Goal: Navigation & Orientation: Find specific page/section

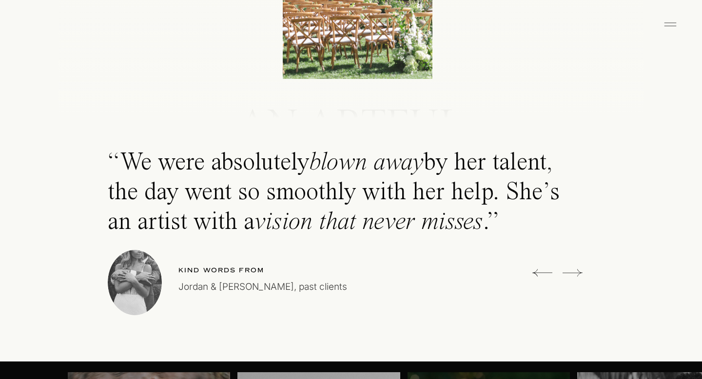
scroll to position [2713, 0]
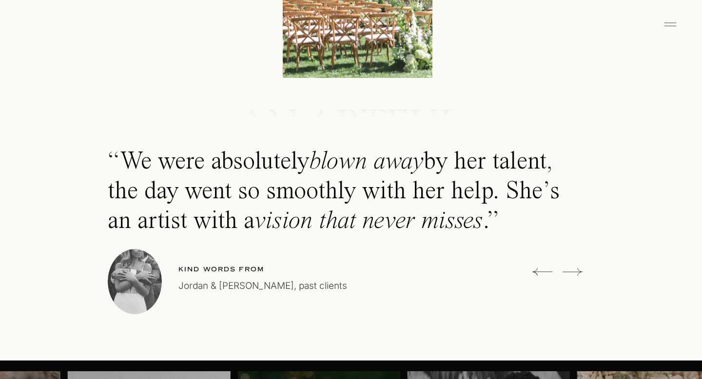
click at [577, 273] on icon at bounding box center [573, 272] width 20 height 20
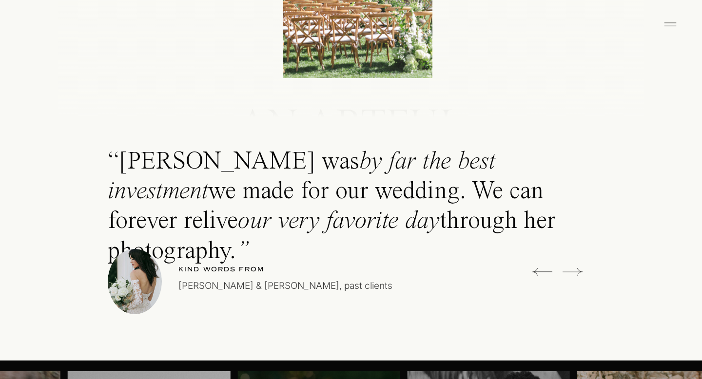
click at [577, 272] on icon at bounding box center [573, 272] width 20 height 20
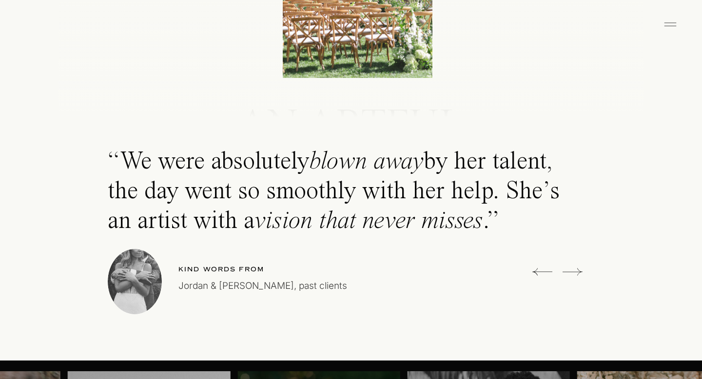
click at [577, 271] on icon at bounding box center [573, 272] width 20 height 20
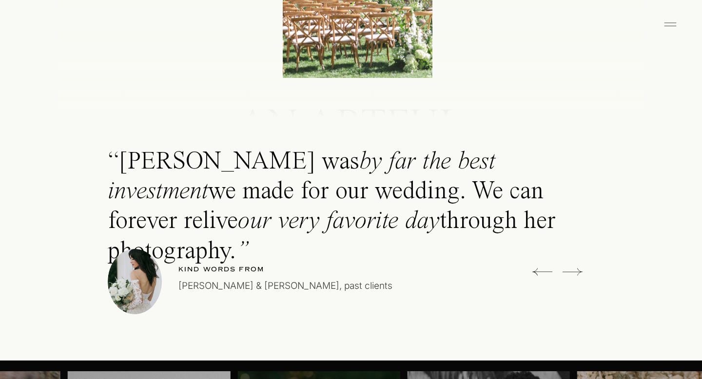
click at [577, 271] on icon at bounding box center [573, 272] width 20 height 20
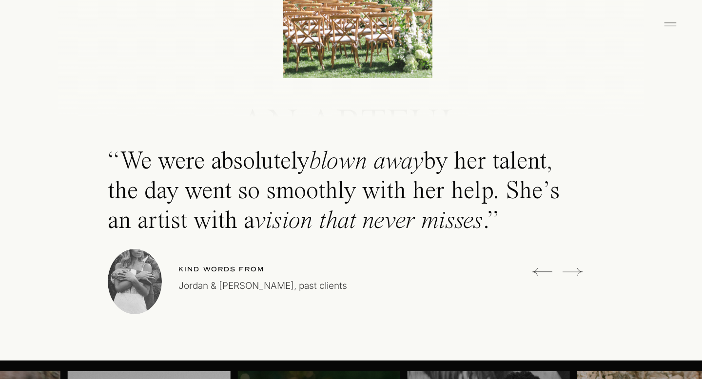
click at [577, 271] on icon at bounding box center [573, 272] width 20 height 20
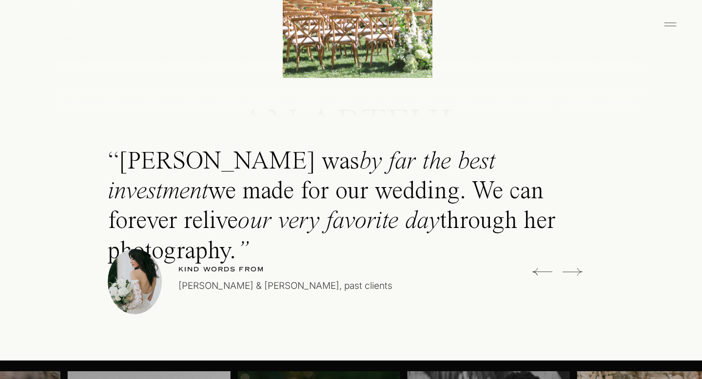
click at [577, 271] on icon at bounding box center [573, 272] width 20 height 20
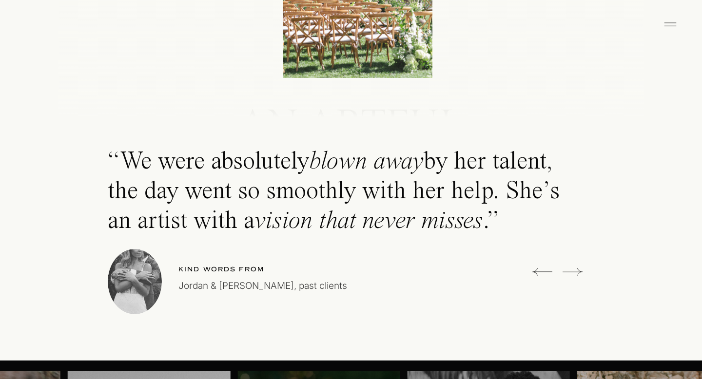
click at [577, 271] on icon at bounding box center [573, 272] width 20 height 20
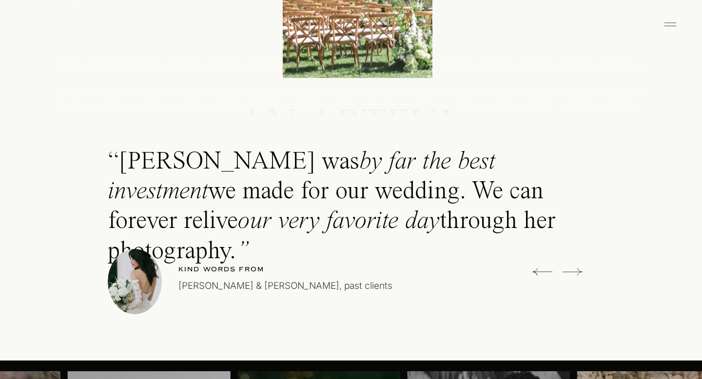
click at [577, 271] on icon at bounding box center [573, 272] width 20 height 20
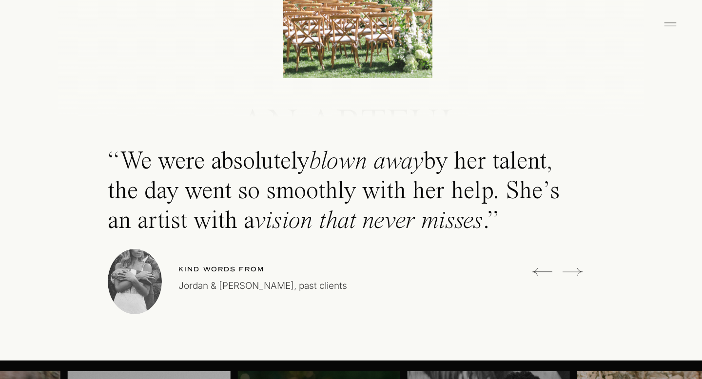
click at [577, 271] on icon at bounding box center [573, 272] width 20 height 20
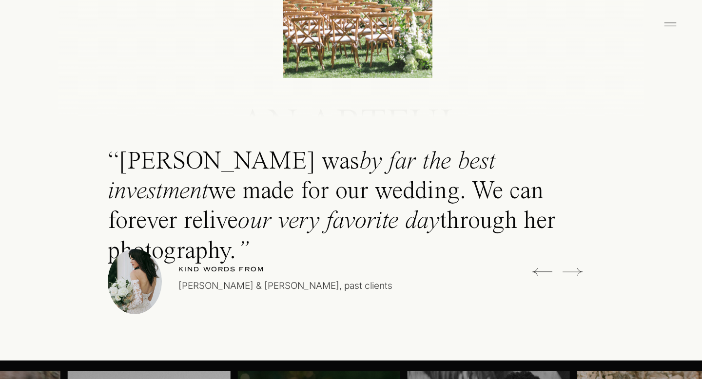
click at [577, 271] on icon at bounding box center [573, 272] width 20 height 20
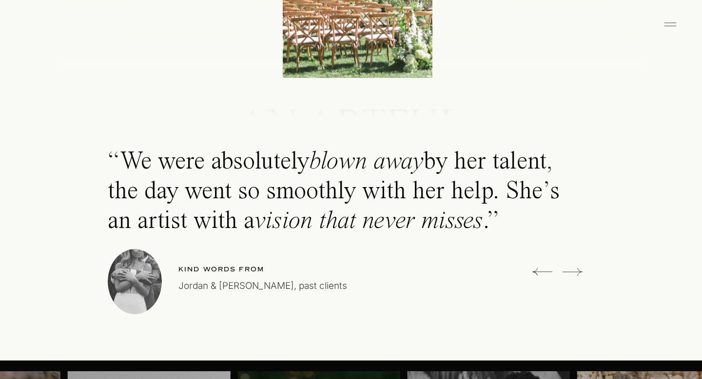
click at [578, 271] on icon at bounding box center [573, 272] width 20 height 20
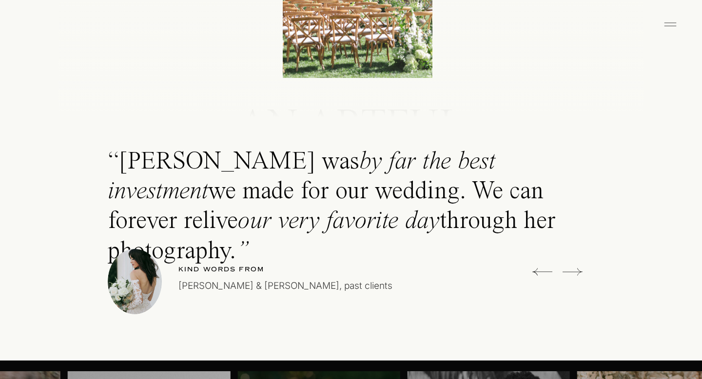
click at [578, 271] on icon at bounding box center [573, 272] width 20 height 20
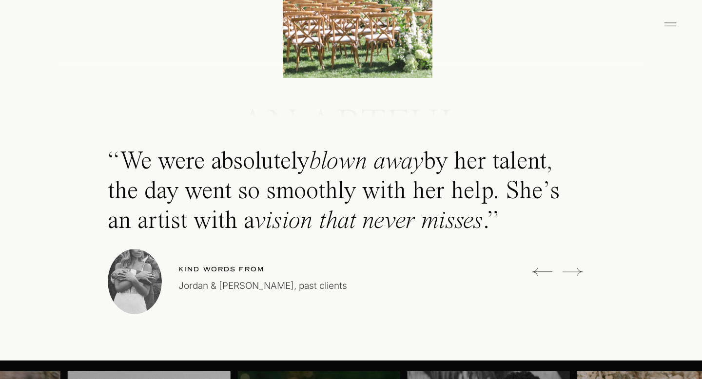
click at [578, 271] on icon at bounding box center [573, 272] width 20 height 20
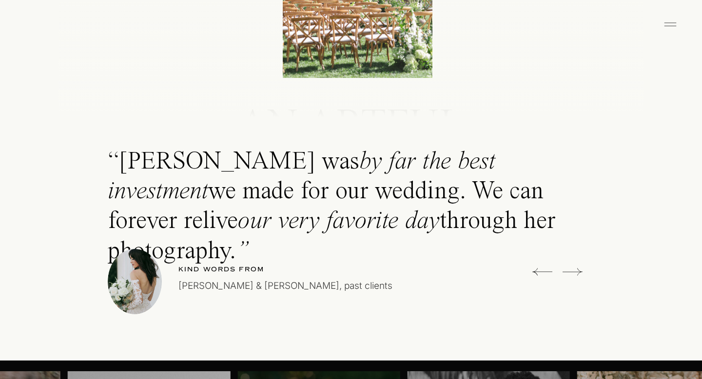
click at [578, 271] on icon at bounding box center [573, 272] width 20 height 20
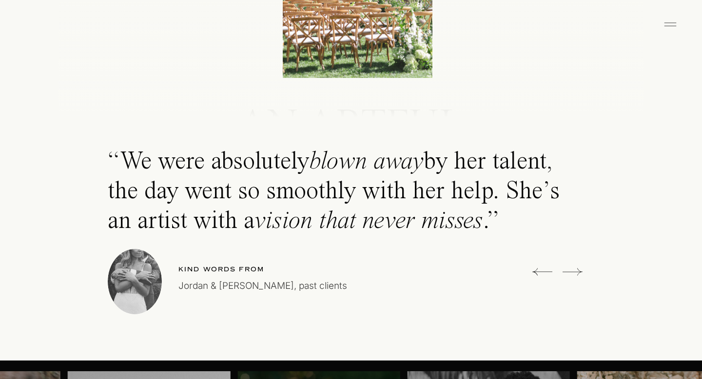
click at [578, 271] on icon at bounding box center [573, 272] width 20 height 20
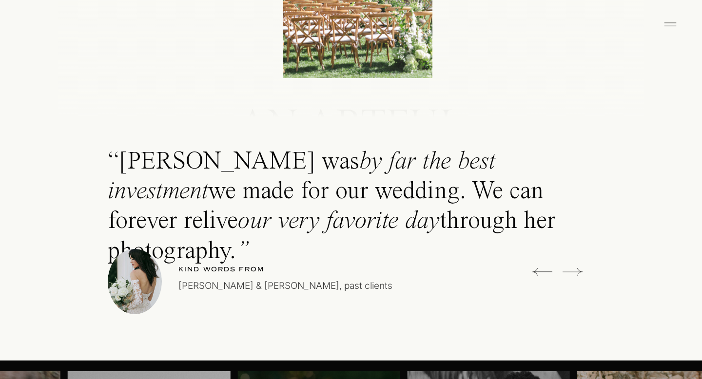
click at [578, 271] on icon at bounding box center [573, 272] width 20 height 20
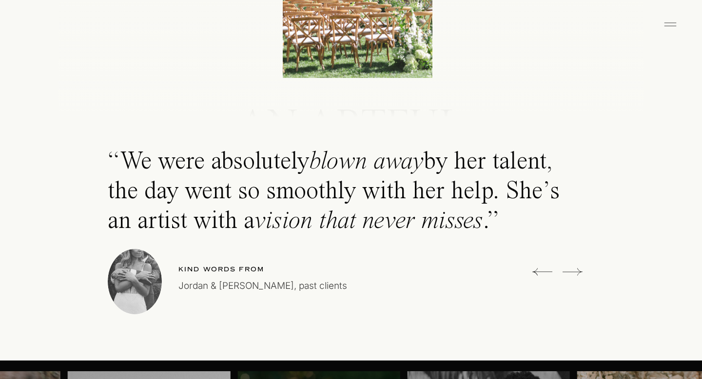
click at [578, 271] on icon at bounding box center [573, 272] width 20 height 20
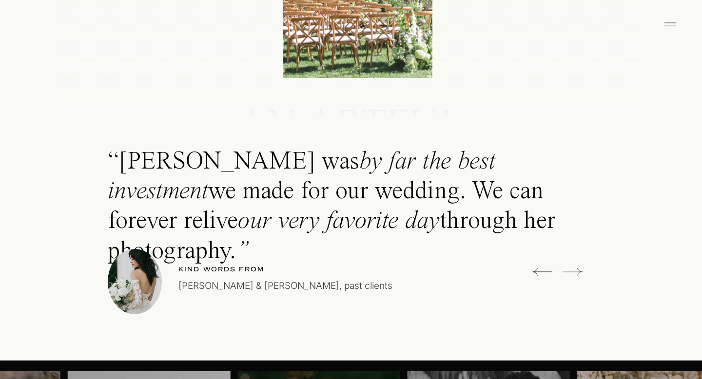
click at [578, 271] on icon at bounding box center [573, 272] width 20 height 20
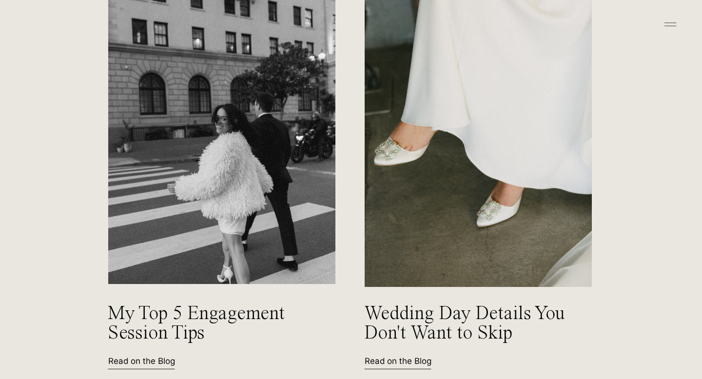
scroll to position [4229, 0]
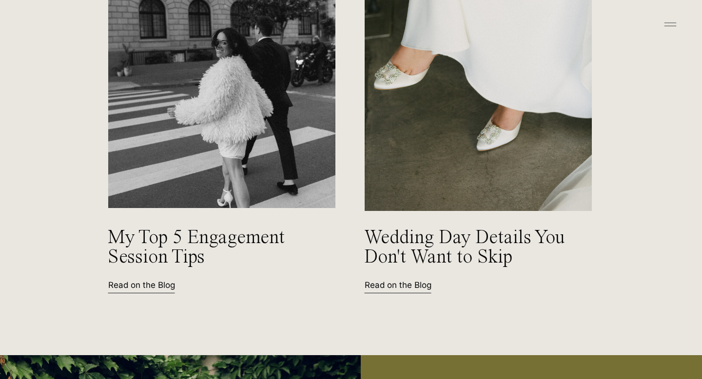
click at [134, 290] on p "Read on the Blog" at bounding box center [150, 284] width 85 height 10
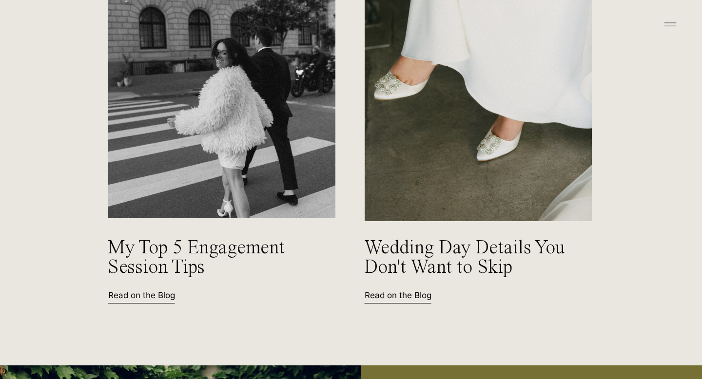
click at [389, 298] on p "Read on the Blog" at bounding box center [407, 295] width 85 height 10
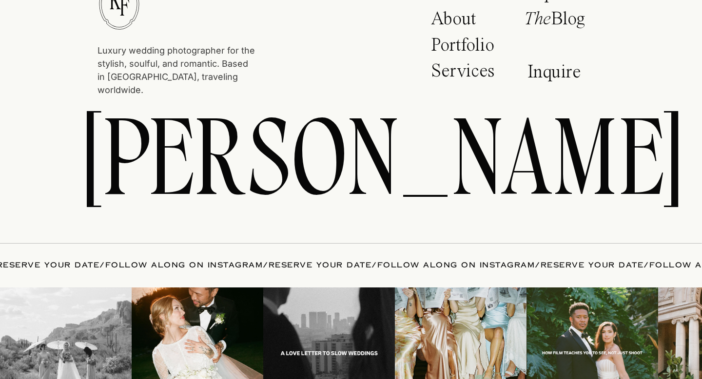
scroll to position [5160, 0]
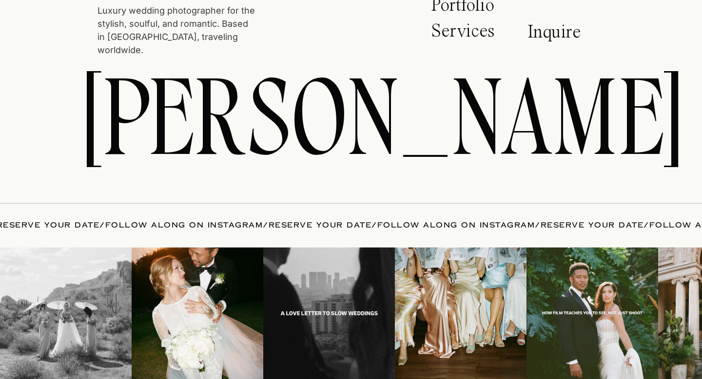
click at [224, 270] on img at bounding box center [198, 314] width 132 height 132
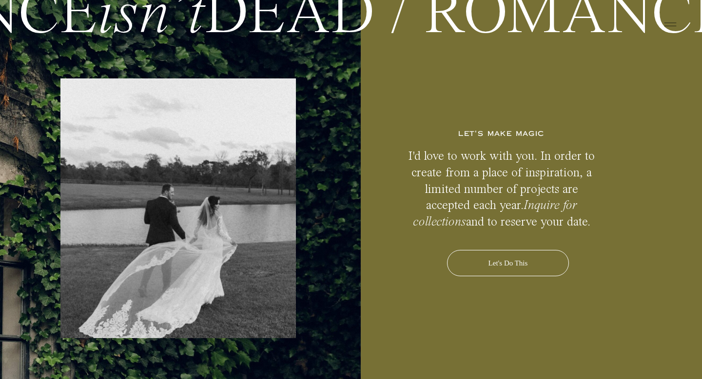
scroll to position [4691, 0]
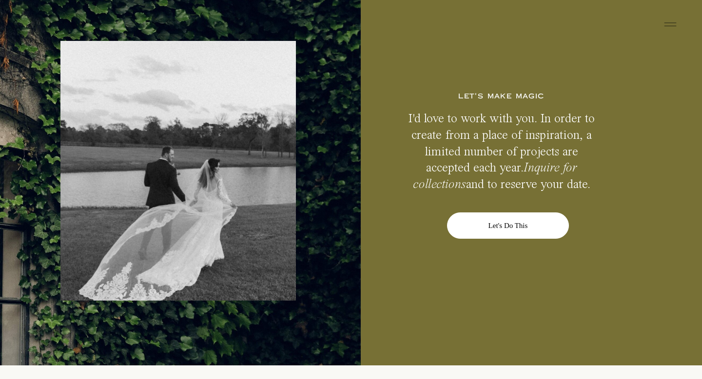
click at [507, 227] on div "Let's Do This" at bounding box center [508, 226] width 122 height 26
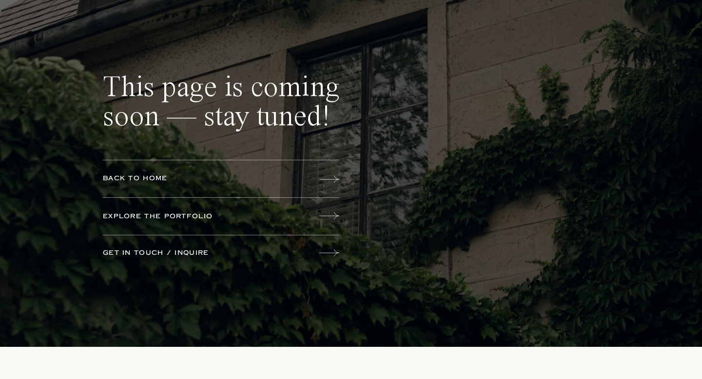
scroll to position [52, 0]
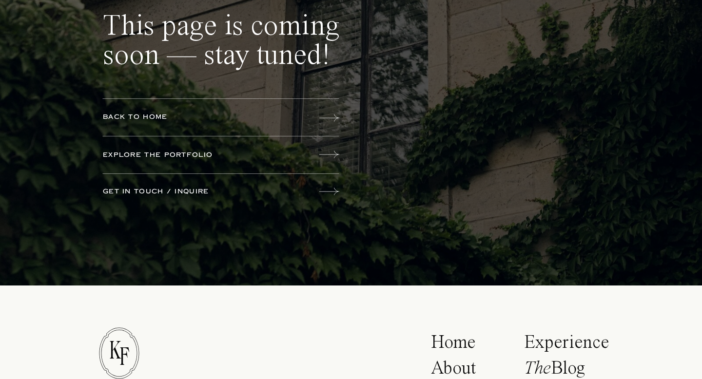
scroll to position [2, 0]
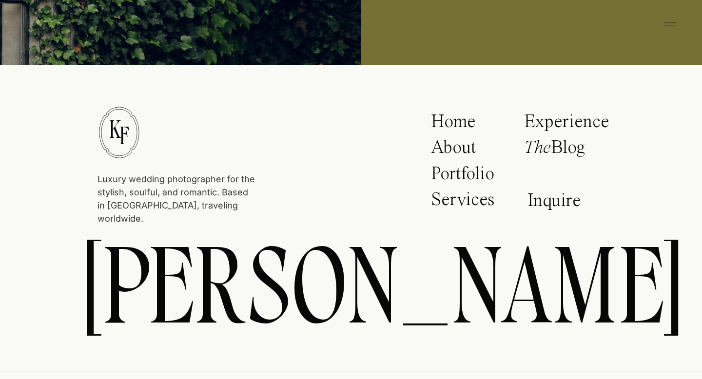
scroll to position [4993, 0]
